Goal: Task Accomplishment & Management: Complete application form

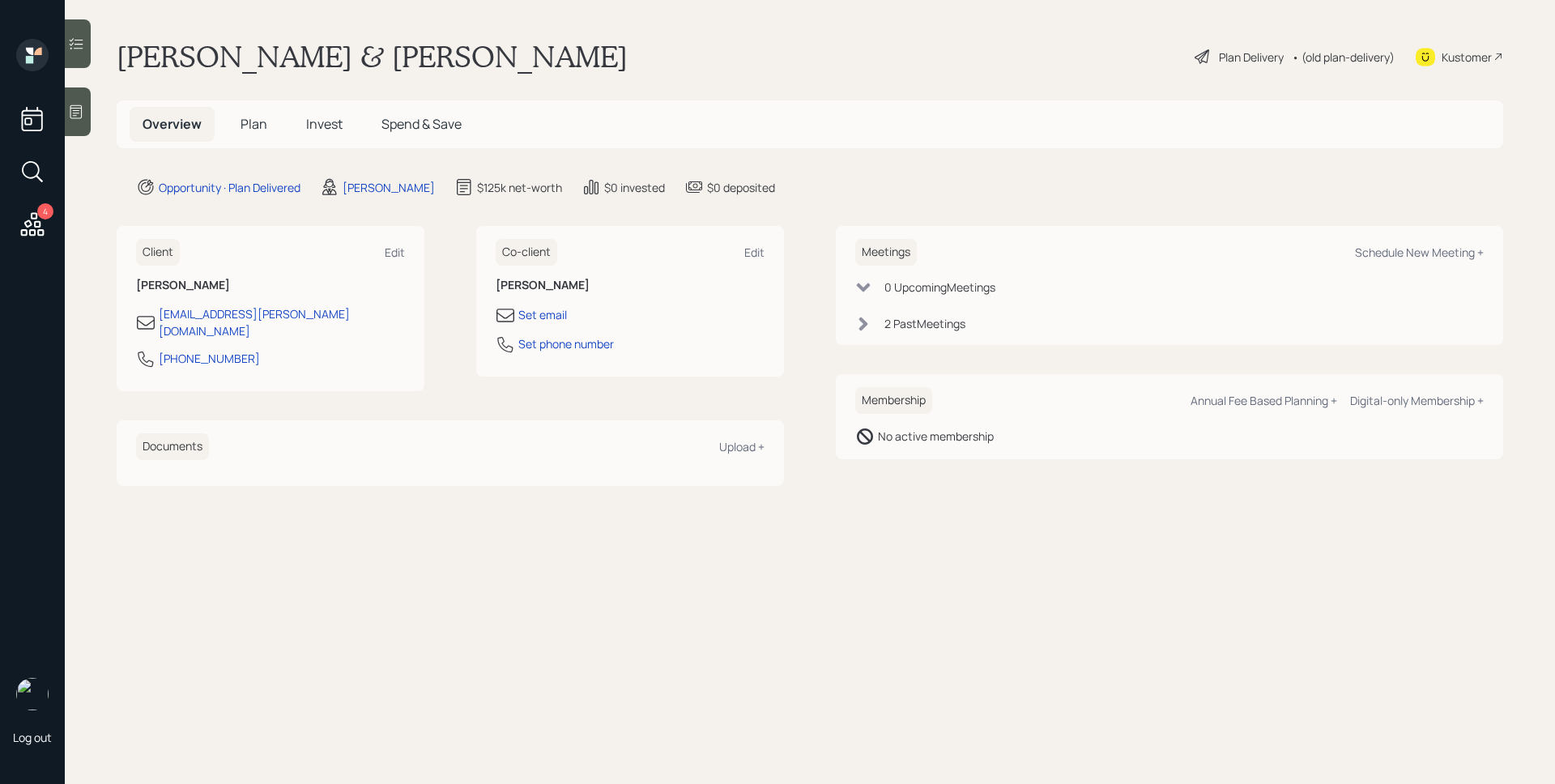
click at [1222, 51] on div "Plan Delivery" at bounding box center [1251, 58] width 65 height 17
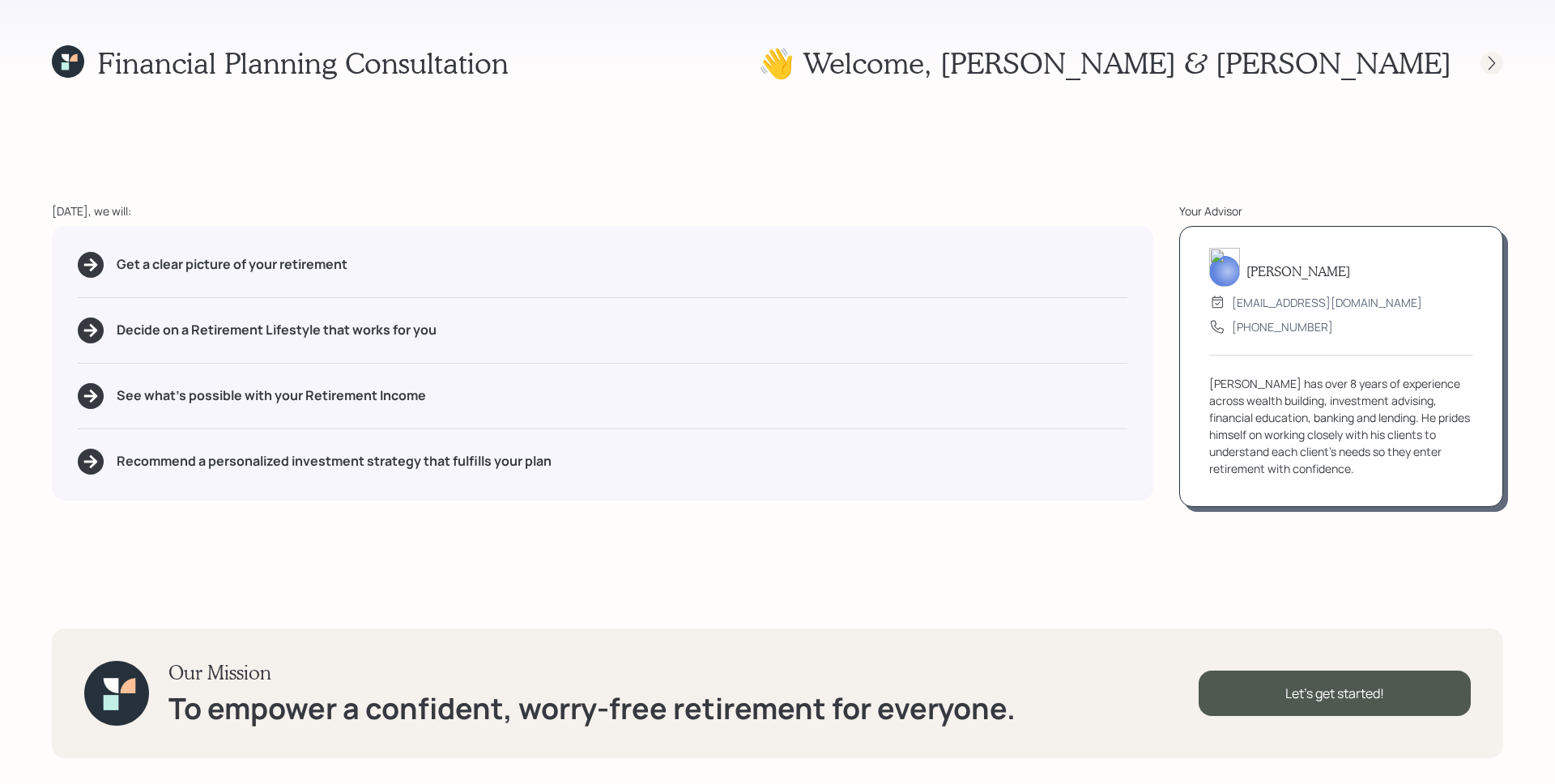
click at [1492, 60] on icon at bounding box center [1491, 62] width 16 height 16
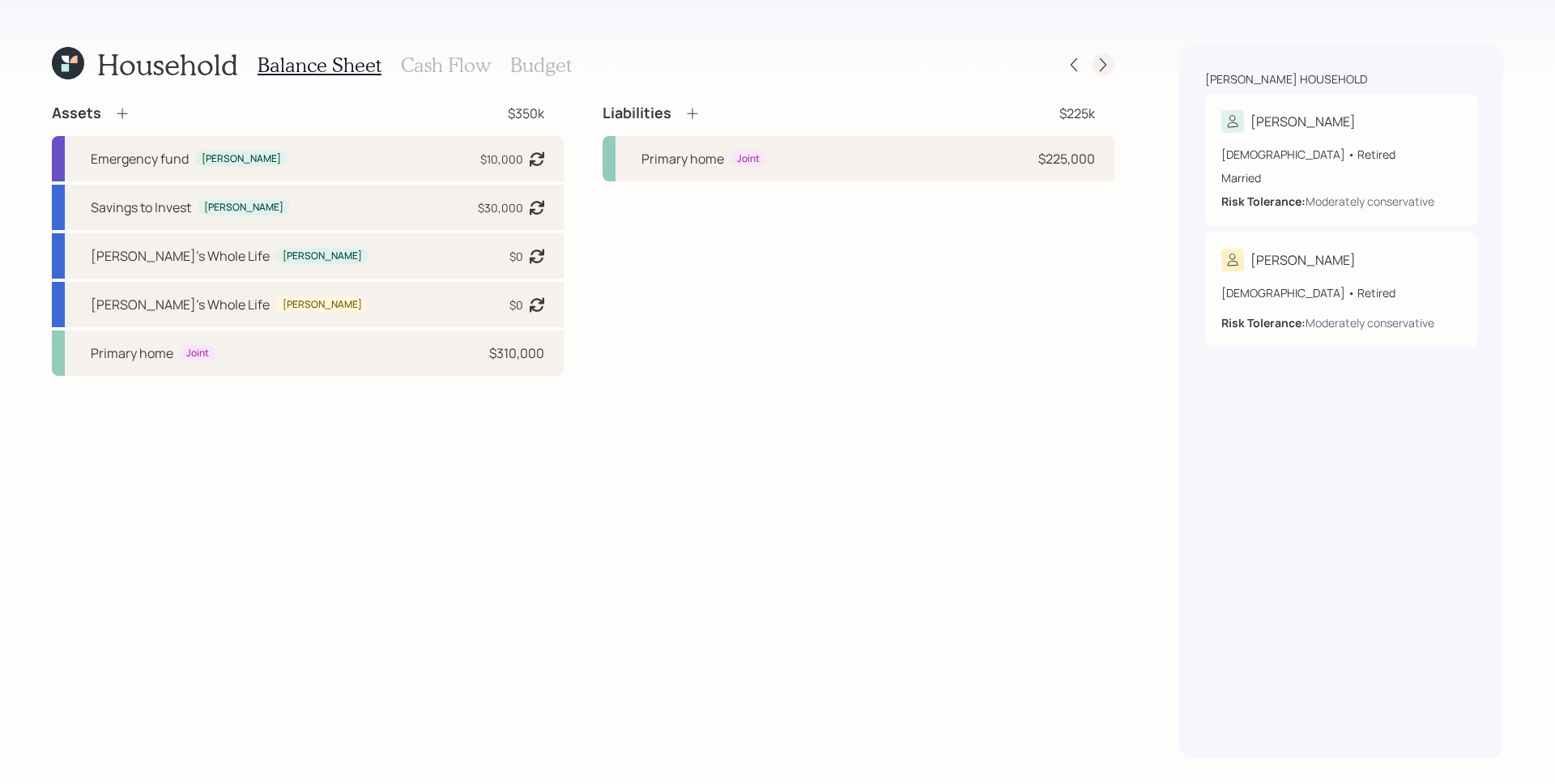
click at [1103, 59] on icon at bounding box center [1102, 64] width 16 height 16
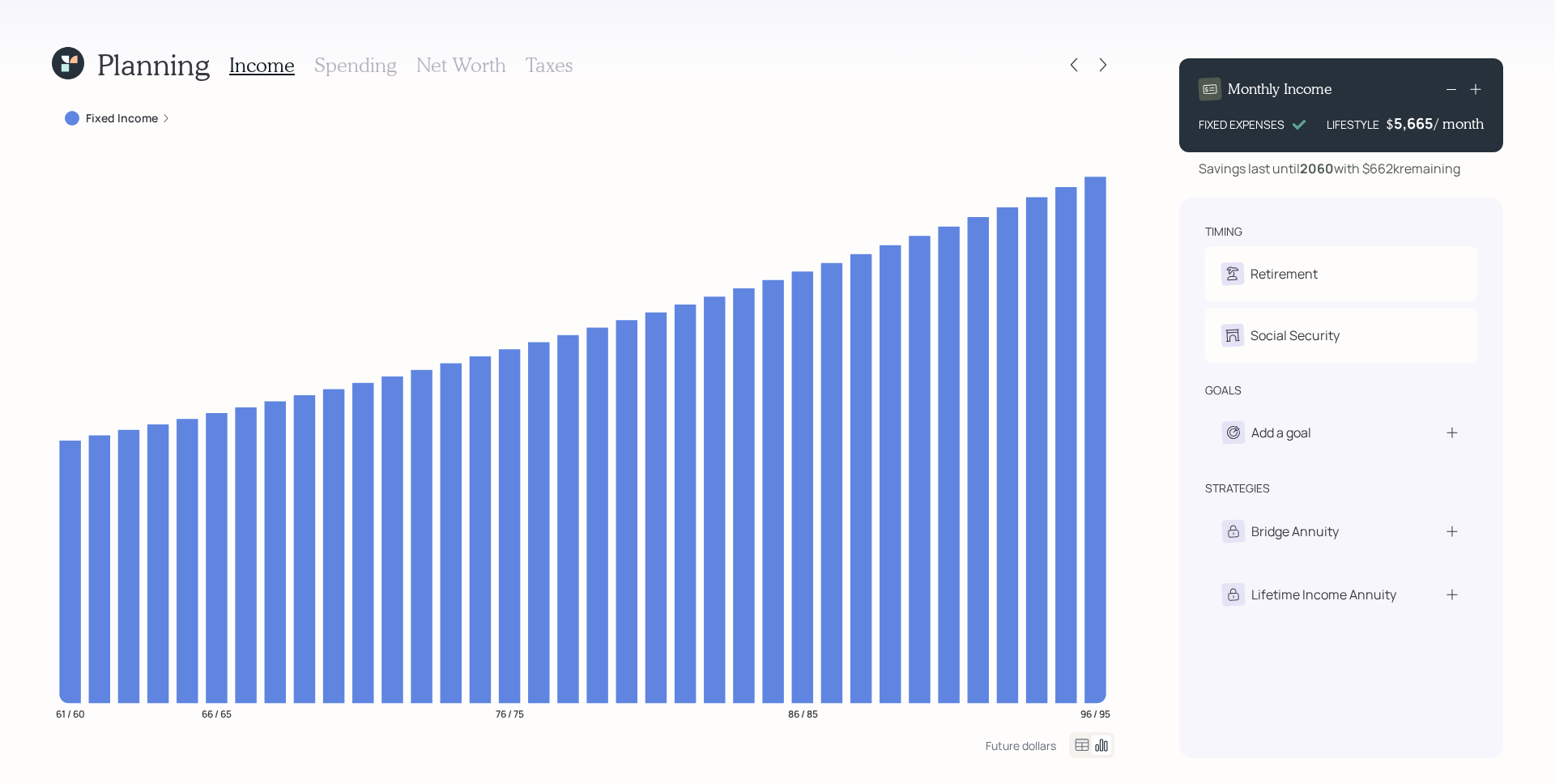
click at [351, 58] on h3 "Spending" at bounding box center [356, 65] width 82 height 23
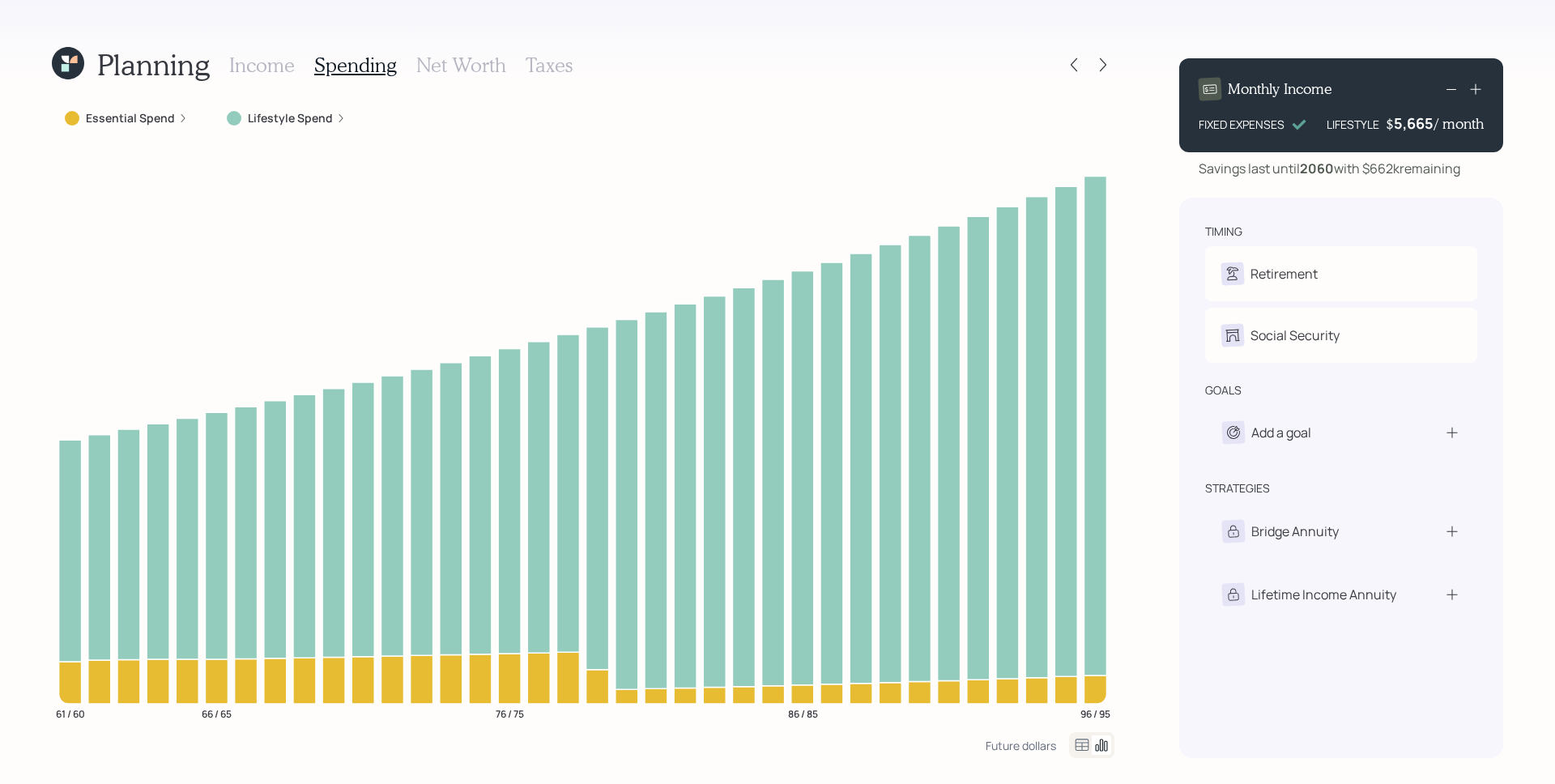
click at [313, 123] on label "Lifestyle Spend" at bounding box center [290, 118] width 85 height 16
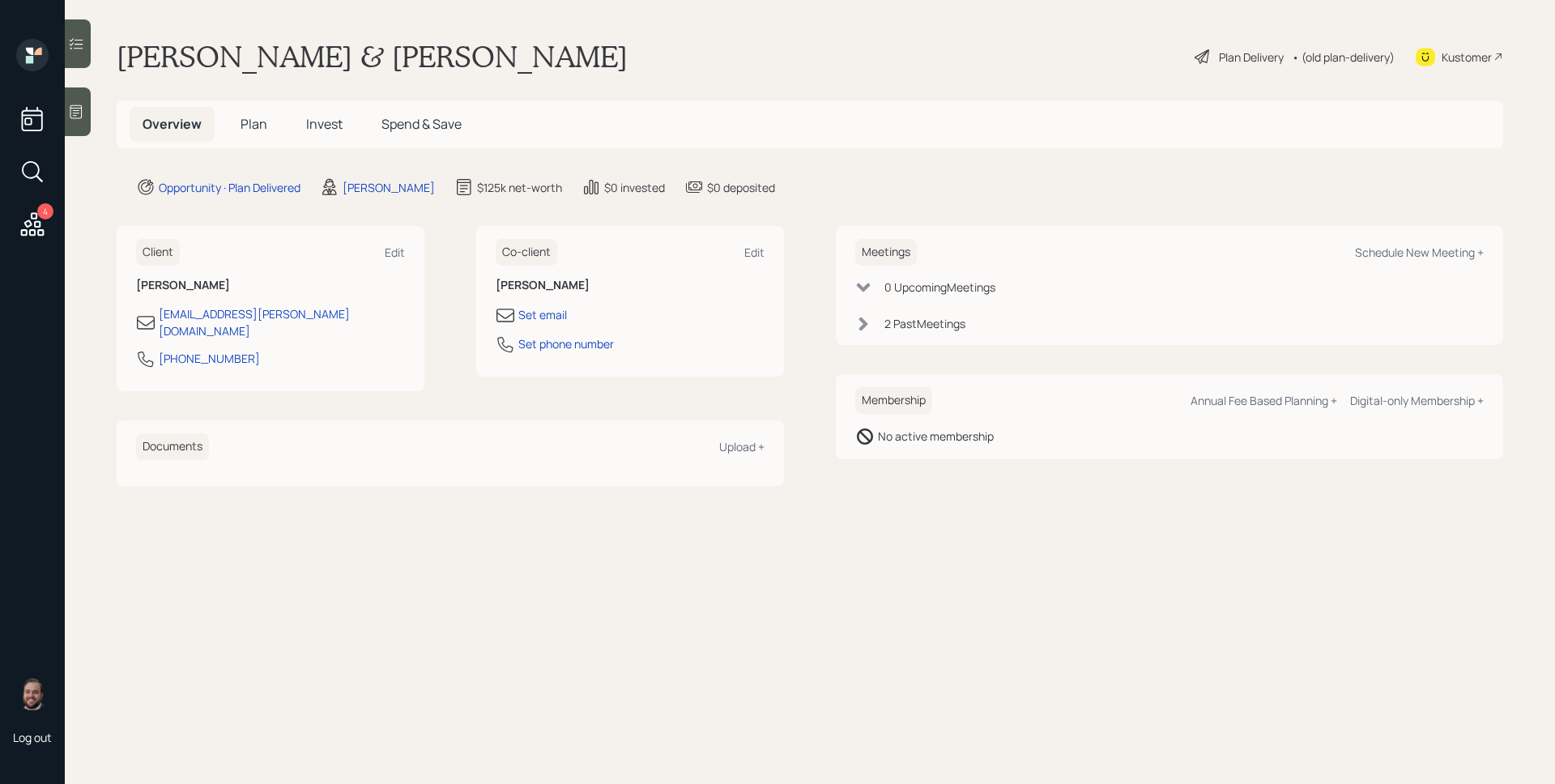
click at [256, 120] on span "Plan" at bounding box center [254, 124] width 27 height 18
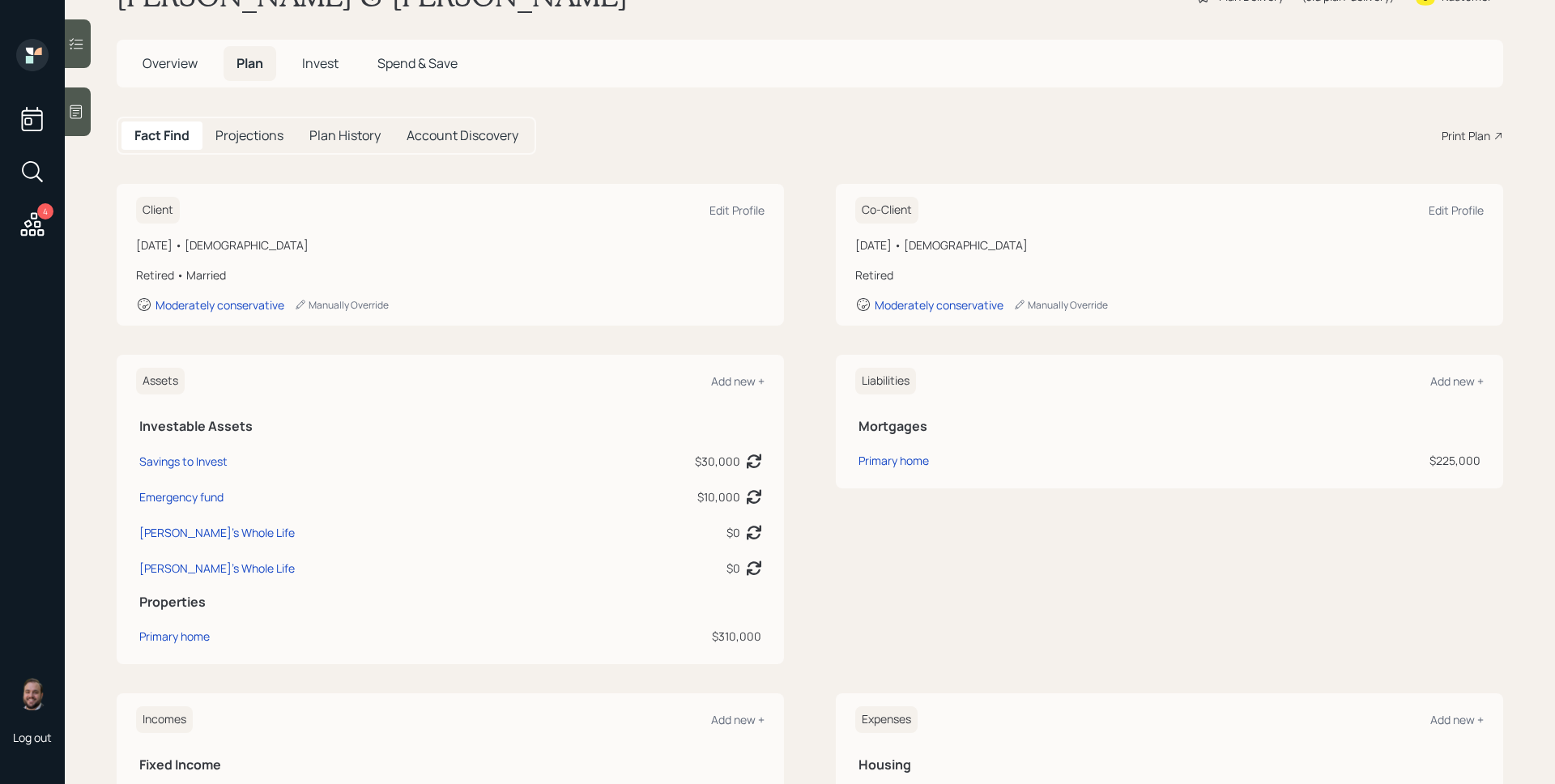
scroll to position [58, 0]
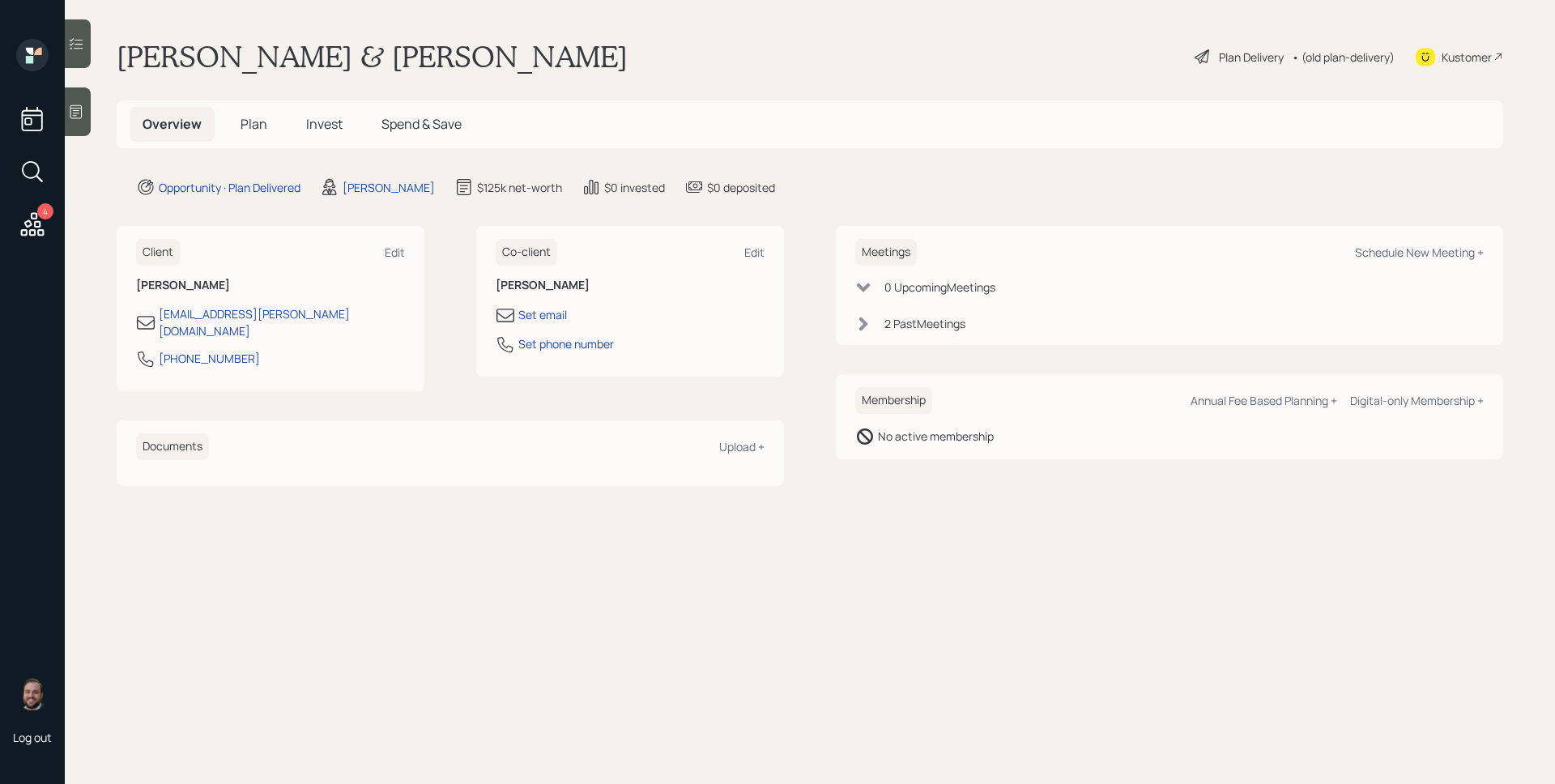
click at [260, 123] on span "Plan" at bounding box center [254, 124] width 27 height 18
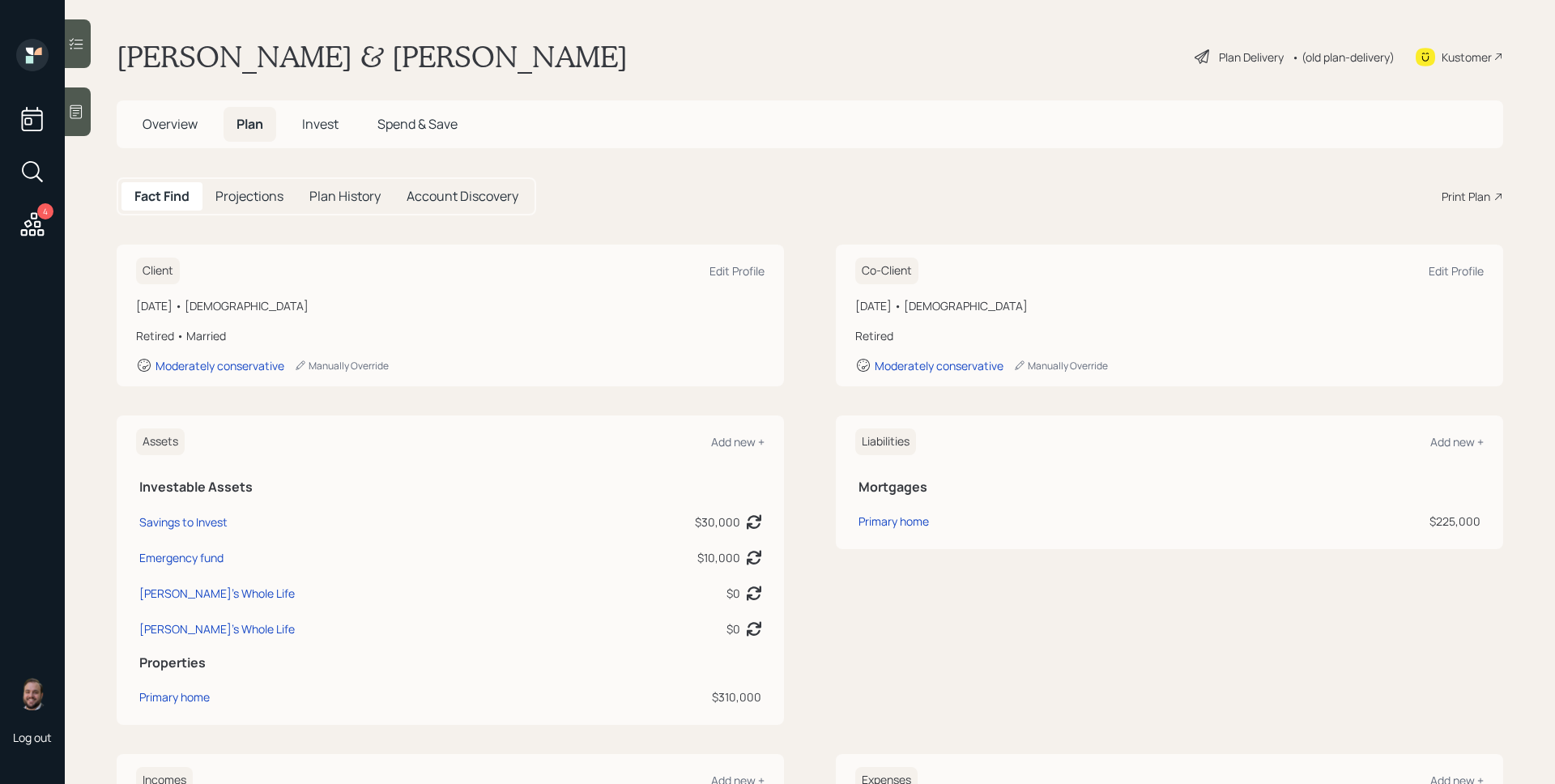
click at [310, 126] on span "Invest" at bounding box center [320, 124] width 36 height 18
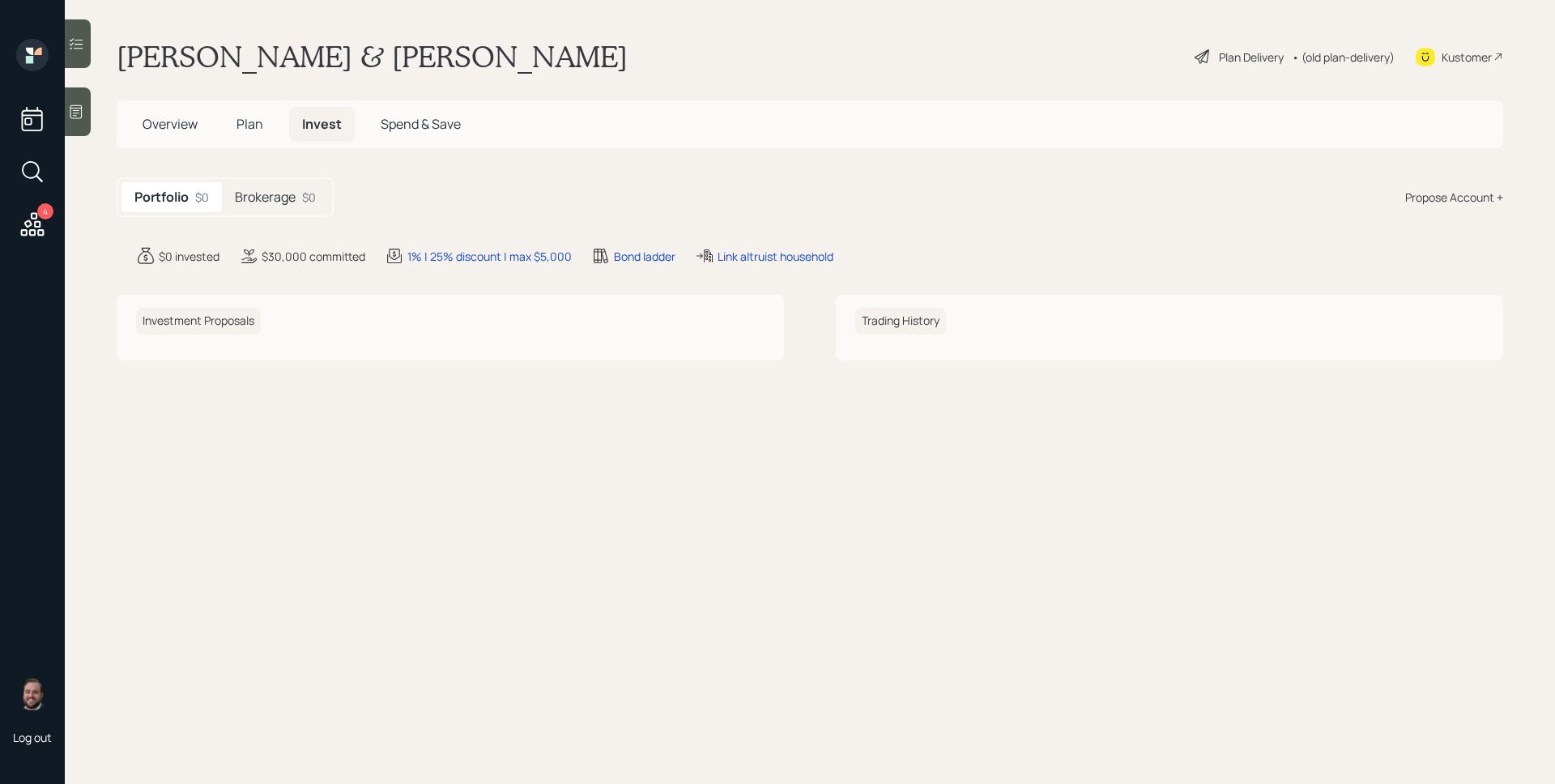
click at [283, 196] on h5 "Brokerage" at bounding box center [265, 197] width 60 height 15
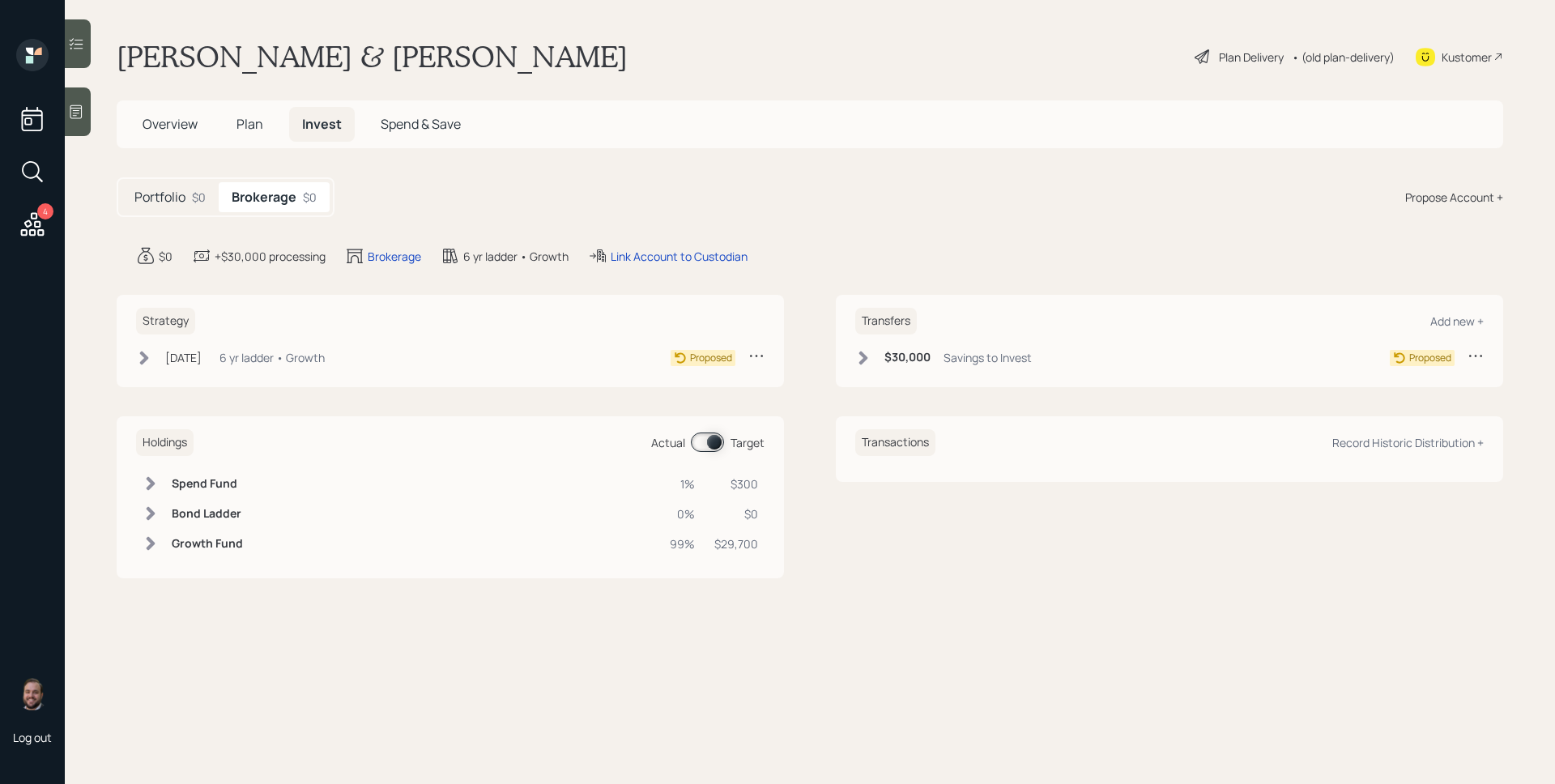
click at [181, 119] on span "Overview" at bounding box center [170, 124] width 55 height 18
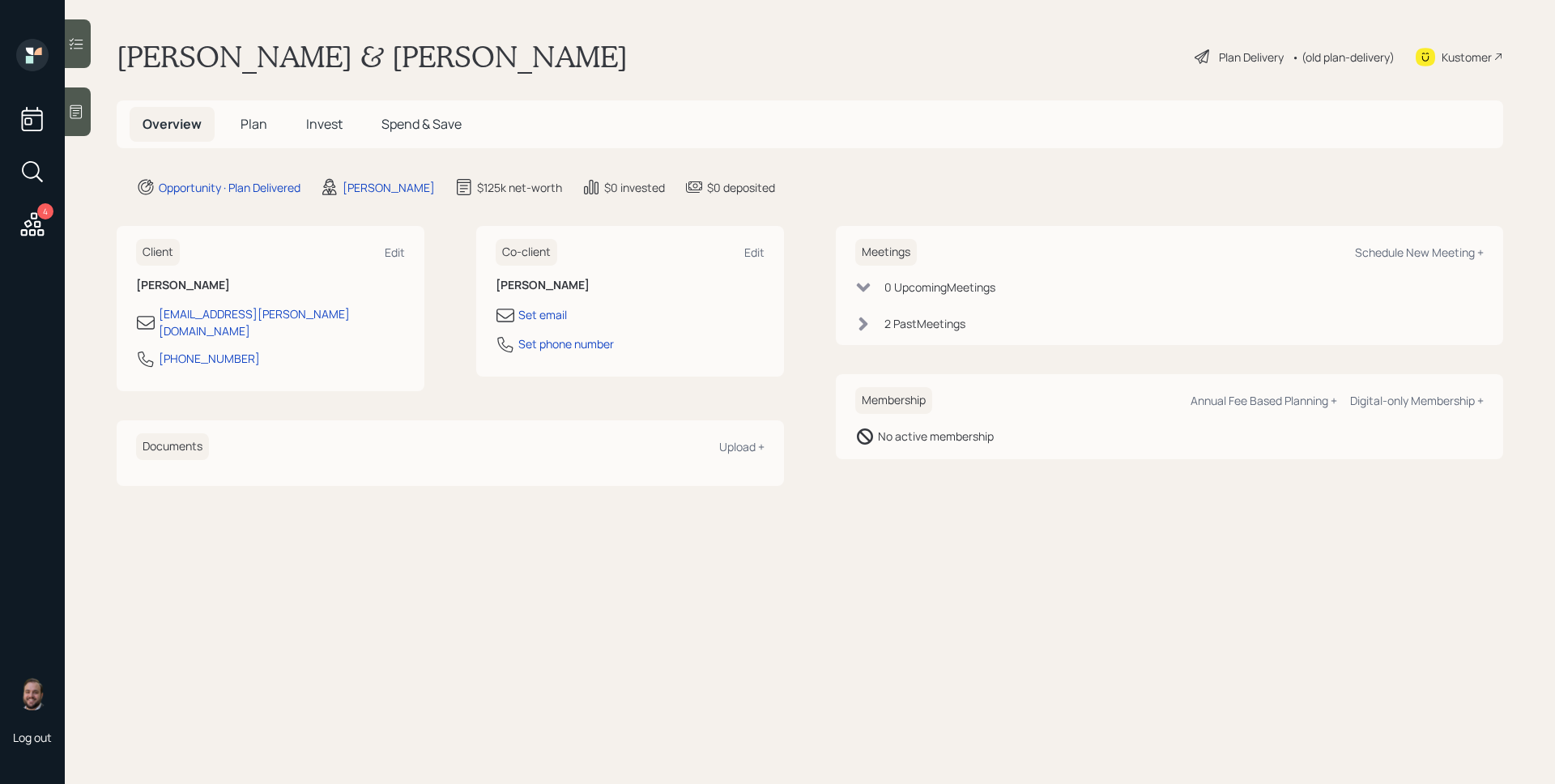
click at [247, 125] on span "Plan" at bounding box center [254, 124] width 27 height 18
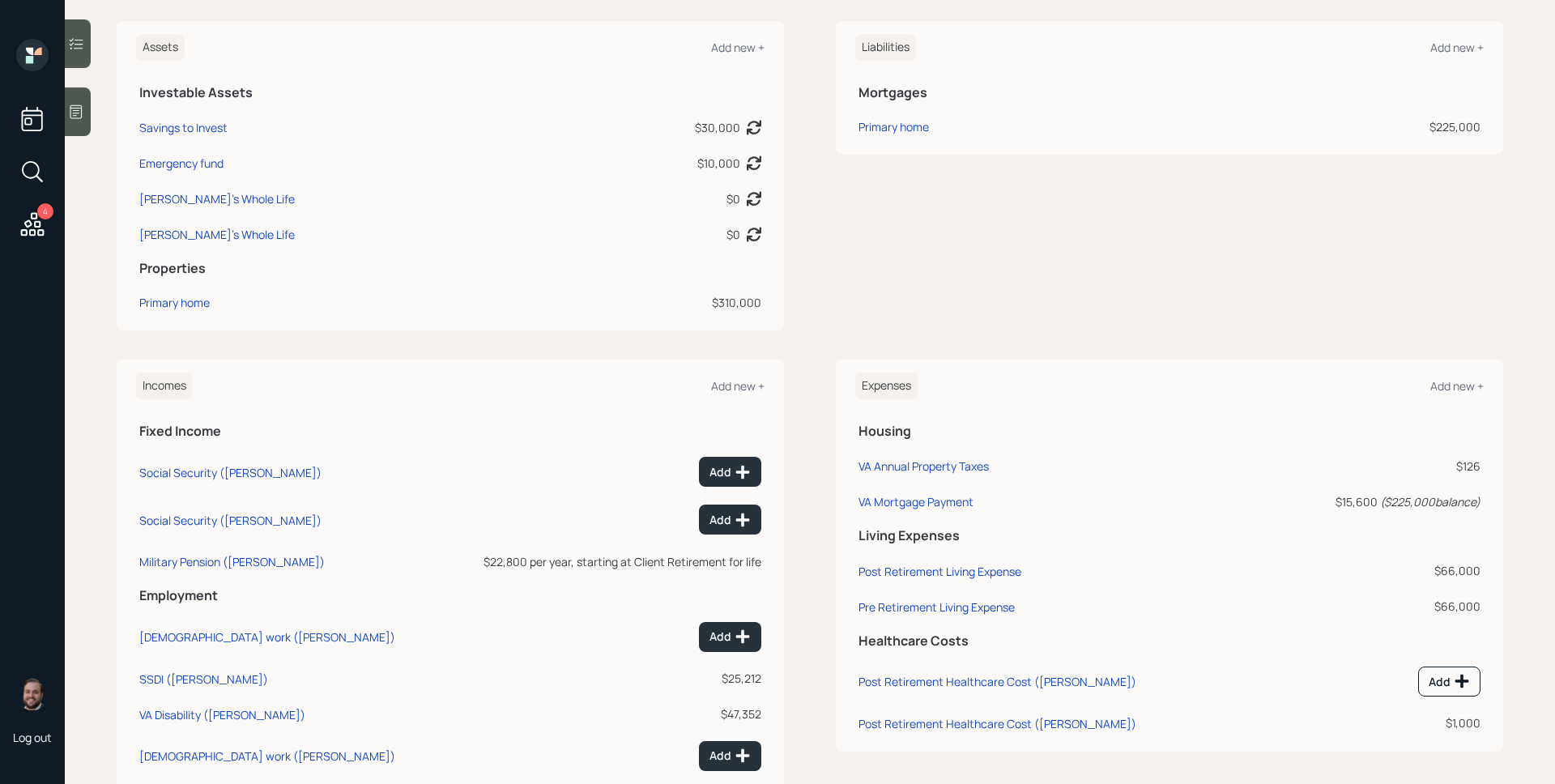
scroll to position [467, 0]
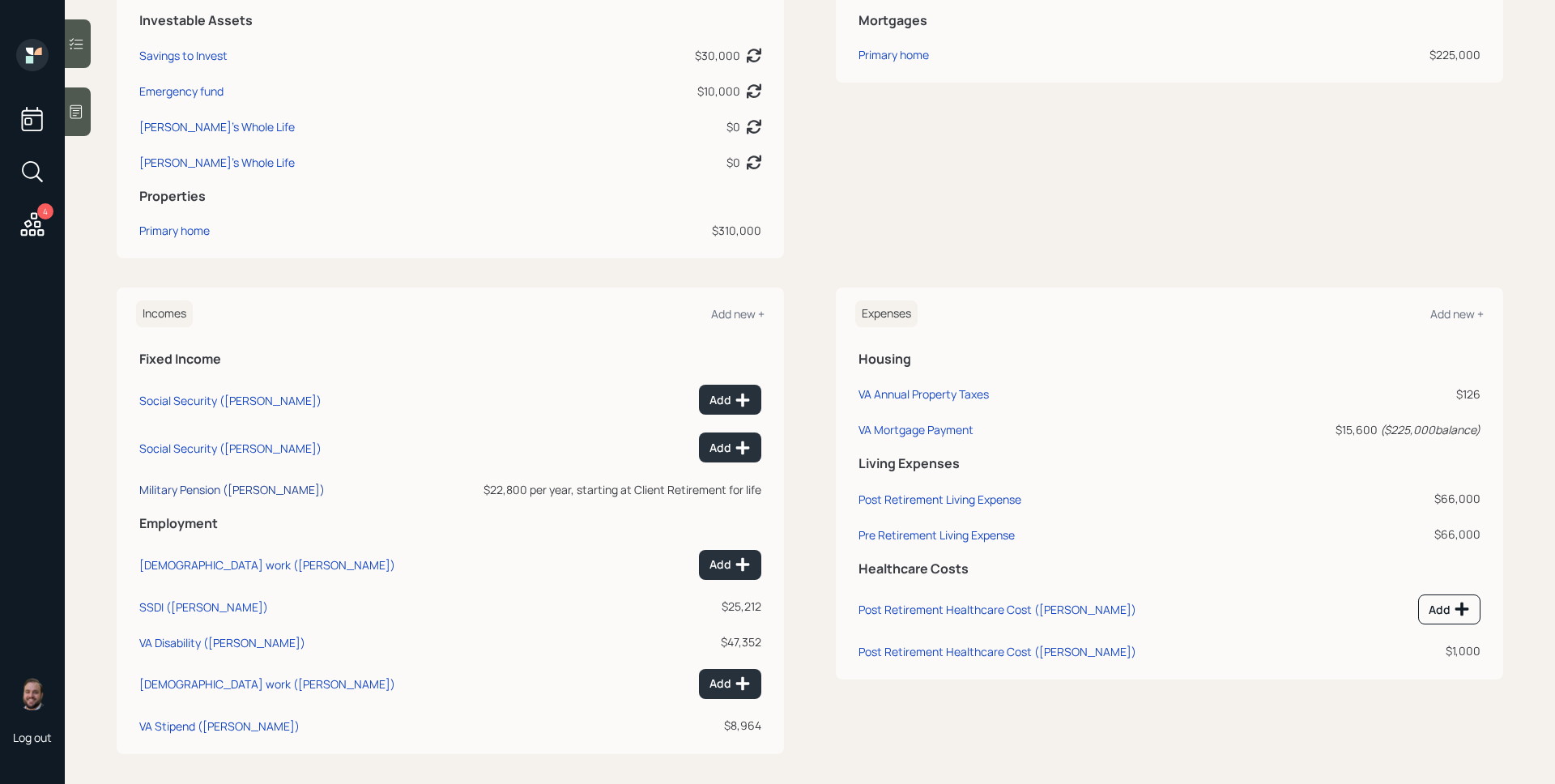
click at [224, 495] on div "Military Pension (Jeff)" at bounding box center [231, 490] width 185 height 15
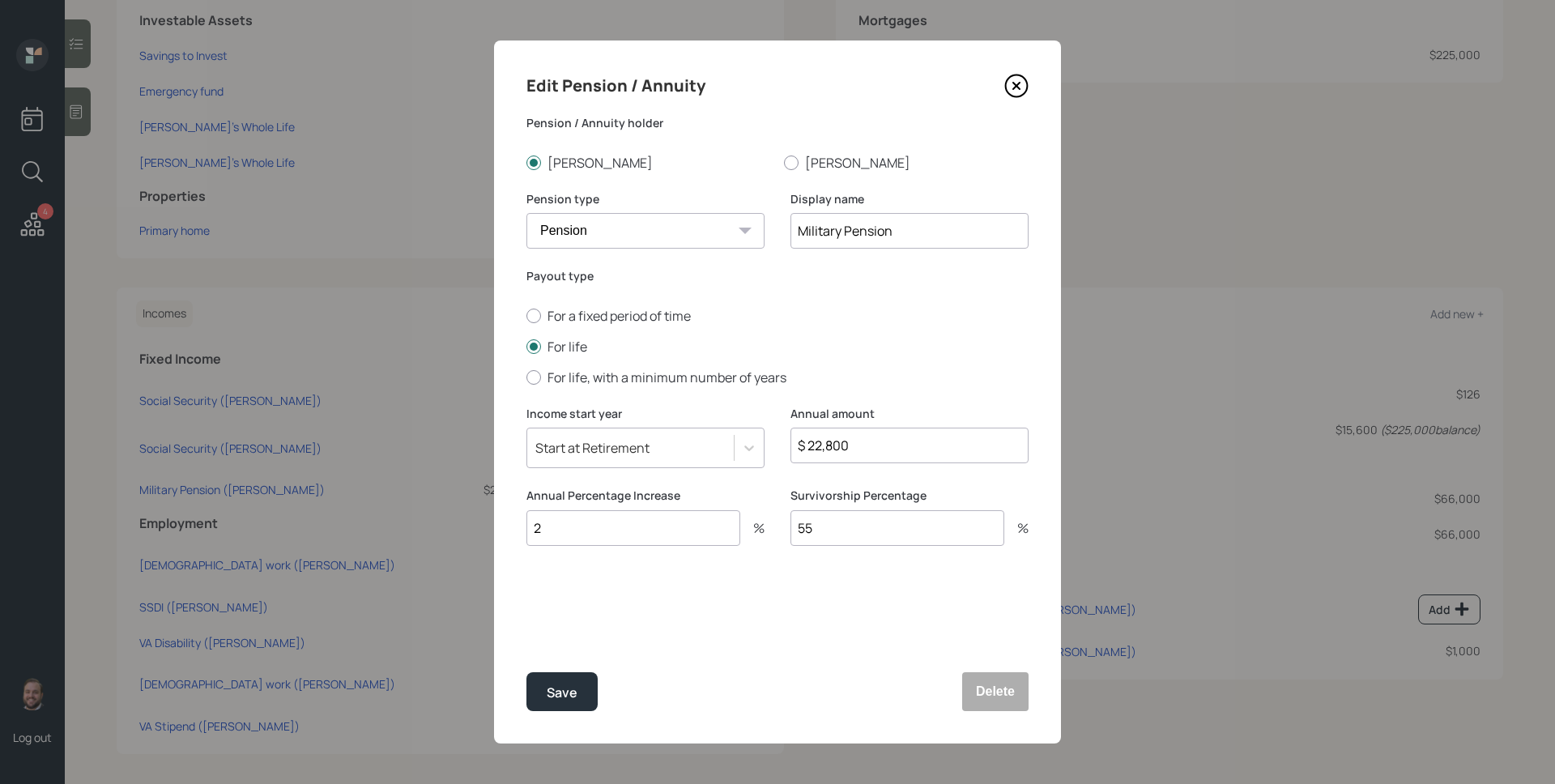
click at [1025, 83] on icon at bounding box center [1015, 85] width 24 height 24
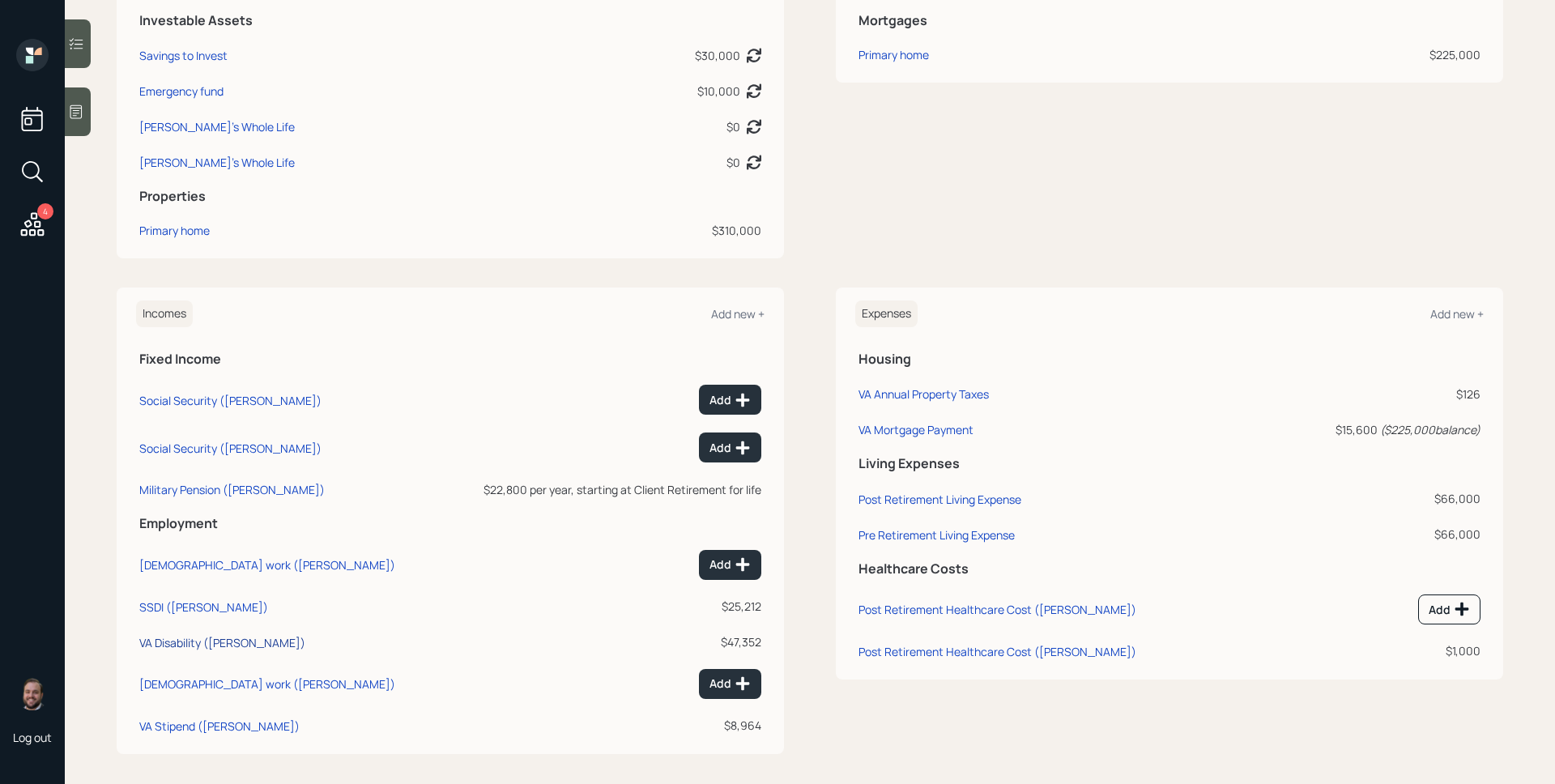
click at [196, 638] on div "VA Disability (Jeff)" at bounding box center [221, 642] width 166 height 15
select select "other"
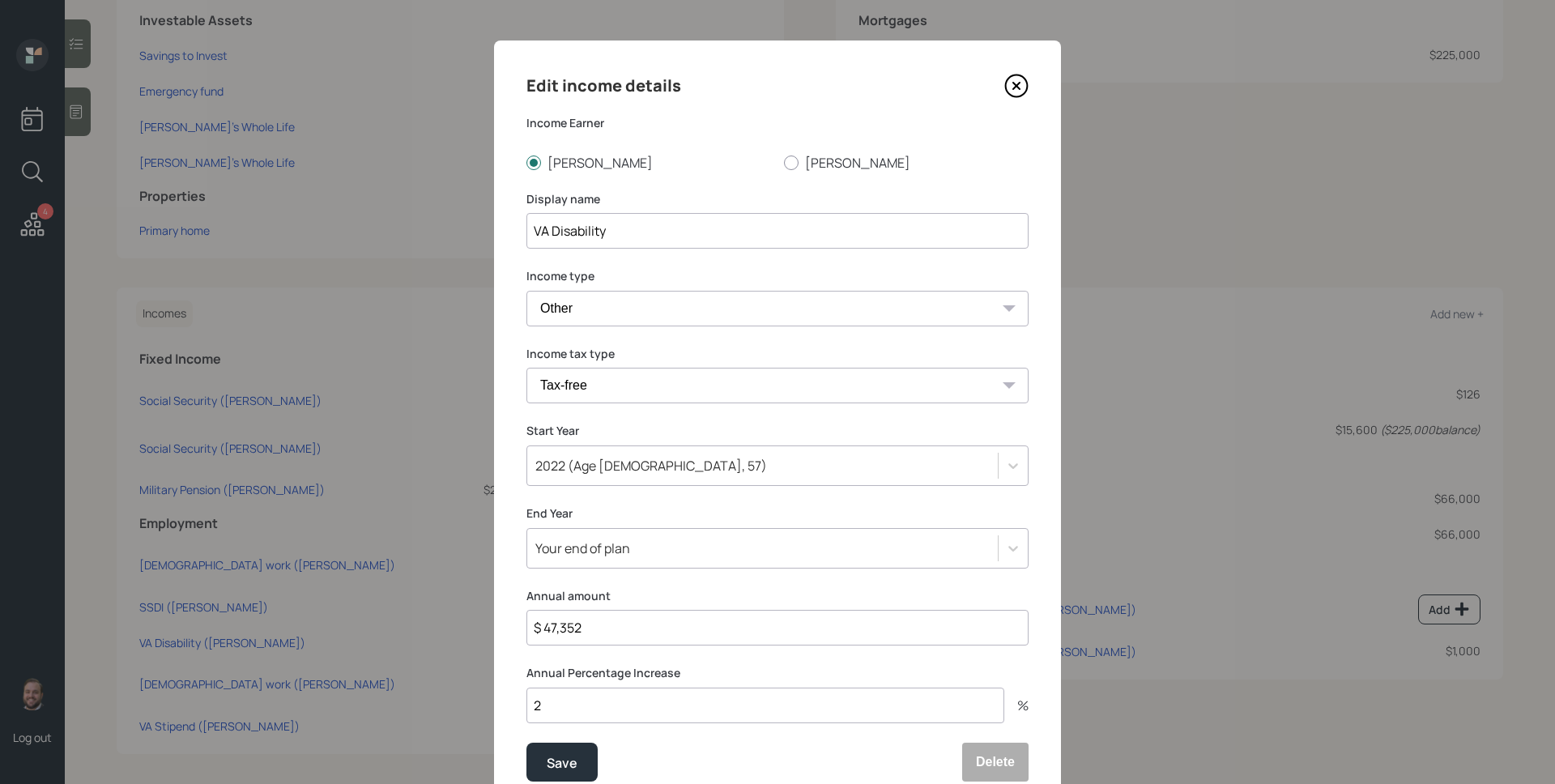
click at [1014, 81] on icon at bounding box center [1015, 85] width 24 height 24
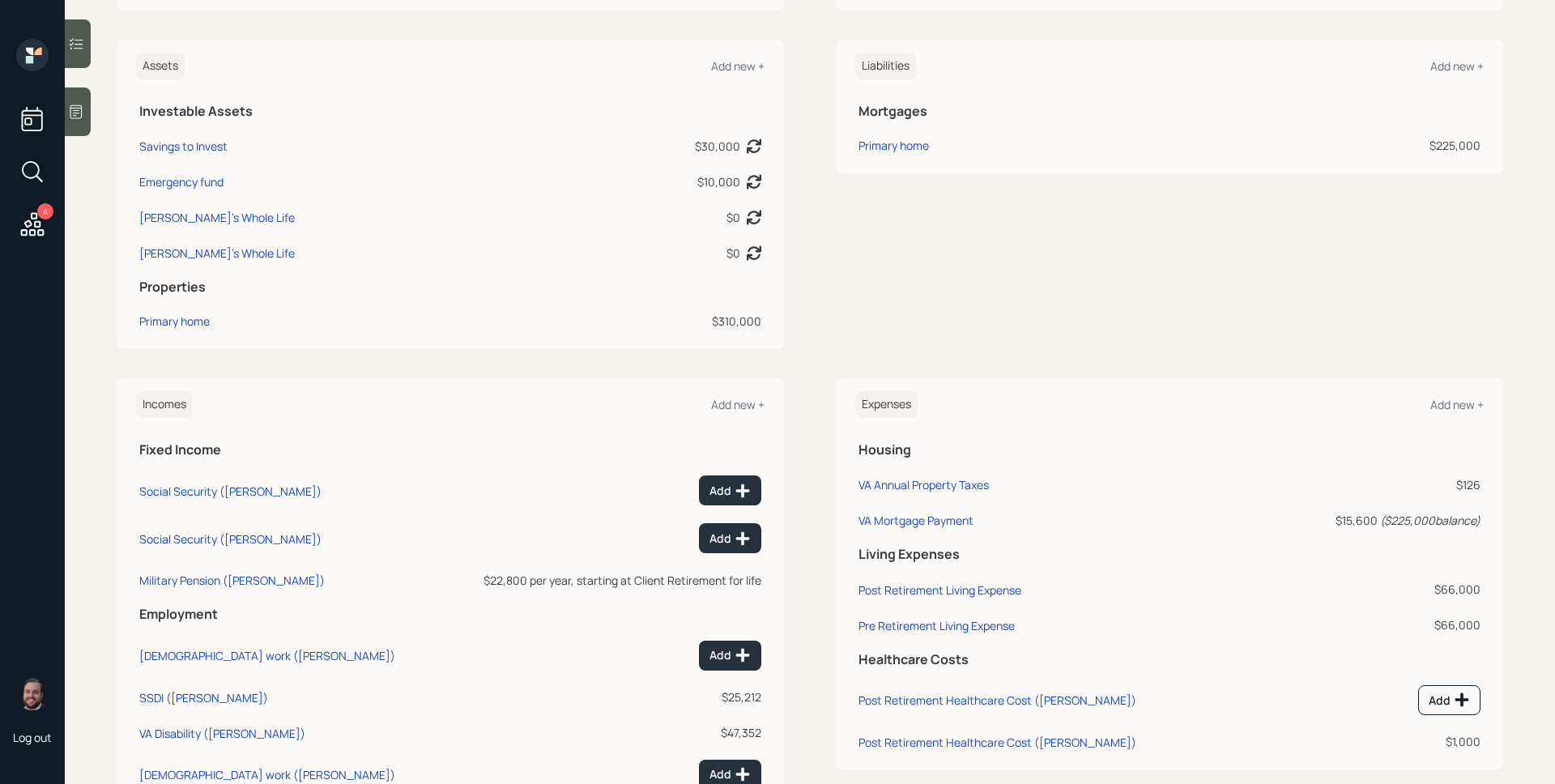
scroll to position [351, 0]
